Goal: Task Accomplishment & Management: Use online tool/utility

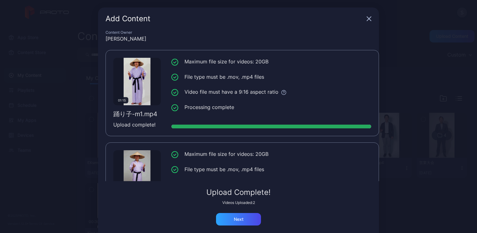
click at [339, 211] on div "Upload Complete! Videos Uploaded: 2 Next" at bounding box center [238, 207] width 266 height 37
click at [311, 183] on div "Content Owner [PERSON_NAME] 01:15 踊り子-m1.mp4 Upload complete! Maximum file size…" at bounding box center [238, 137] width 281 height 215
click at [242, 215] on div "Next" at bounding box center [238, 219] width 45 height 12
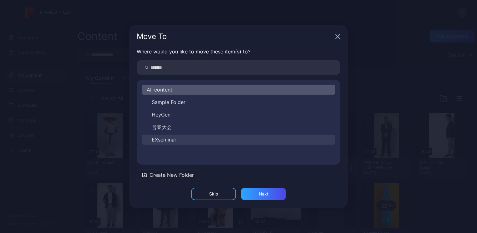
click at [167, 137] on span "EXseminar" at bounding box center [164, 139] width 25 height 7
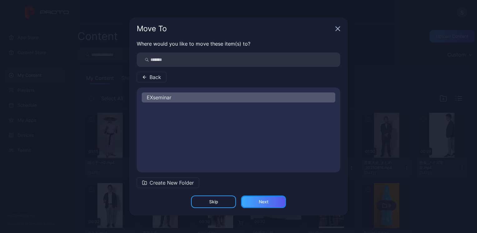
click at [246, 197] on div "Next" at bounding box center [263, 201] width 45 height 12
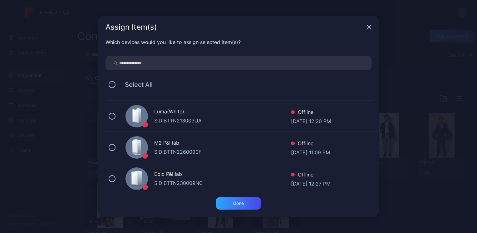
click at [191, 121] on div "SID: BTTN213003UA" at bounding box center [222, 120] width 137 height 7
click at [236, 206] on div "Done" at bounding box center [238, 203] width 45 height 12
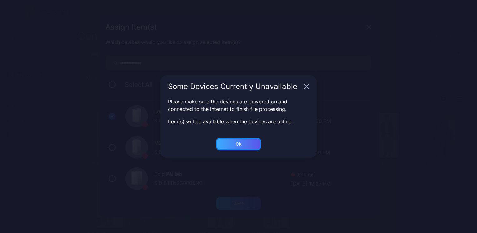
click at [249, 197] on div "Ok" at bounding box center [238, 203] width 45 height 12
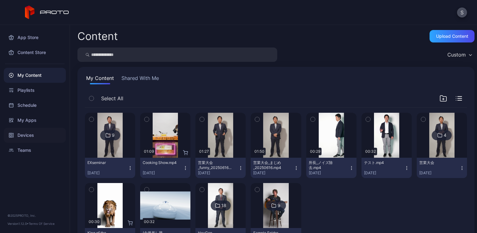
click at [27, 136] on div "Devices" at bounding box center [35, 135] width 62 height 15
